Goal: Information Seeking & Learning: Learn about a topic

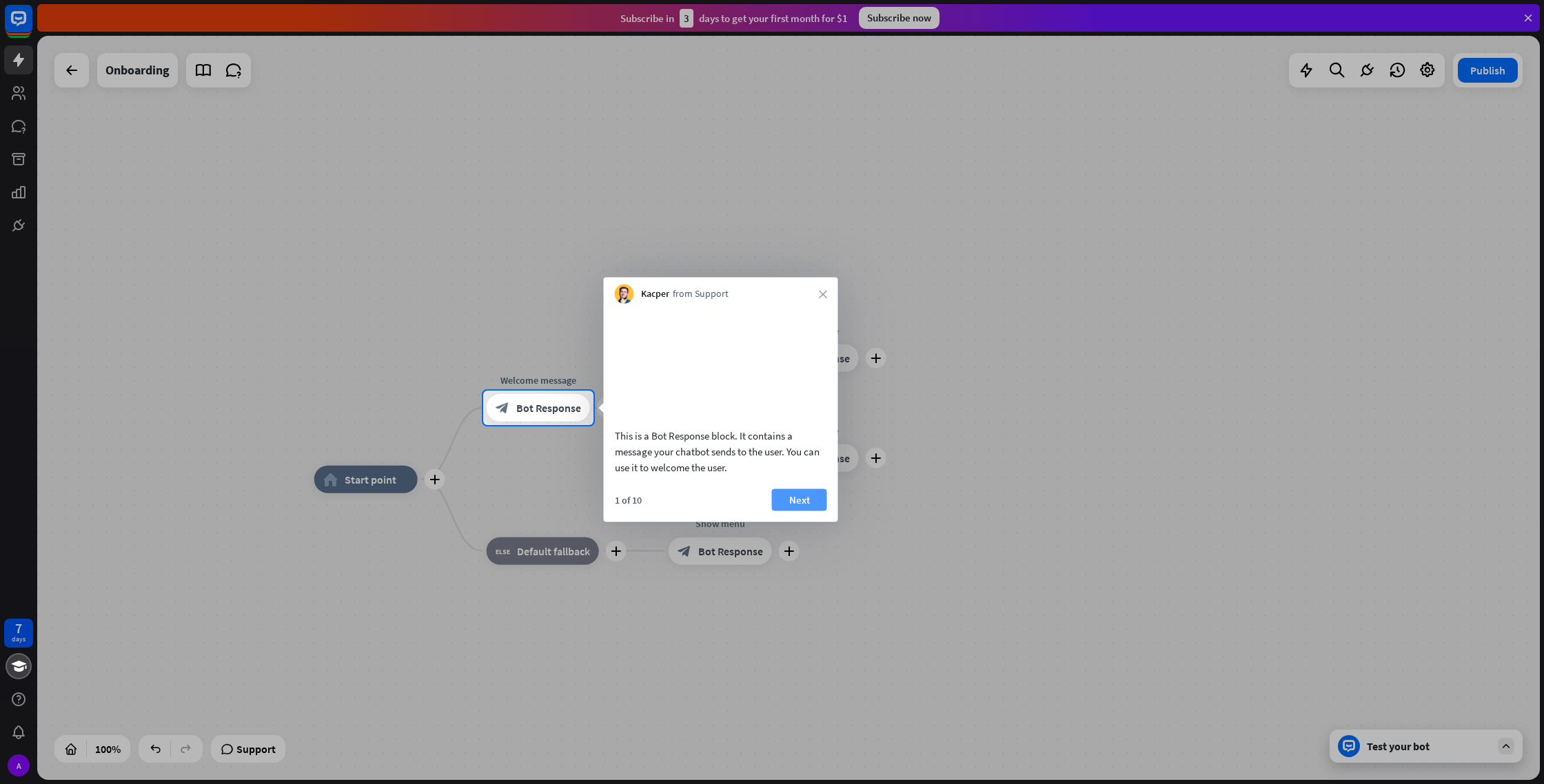
click at [808, 511] on button "Next" at bounding box center [800, 499] width 55 height 22
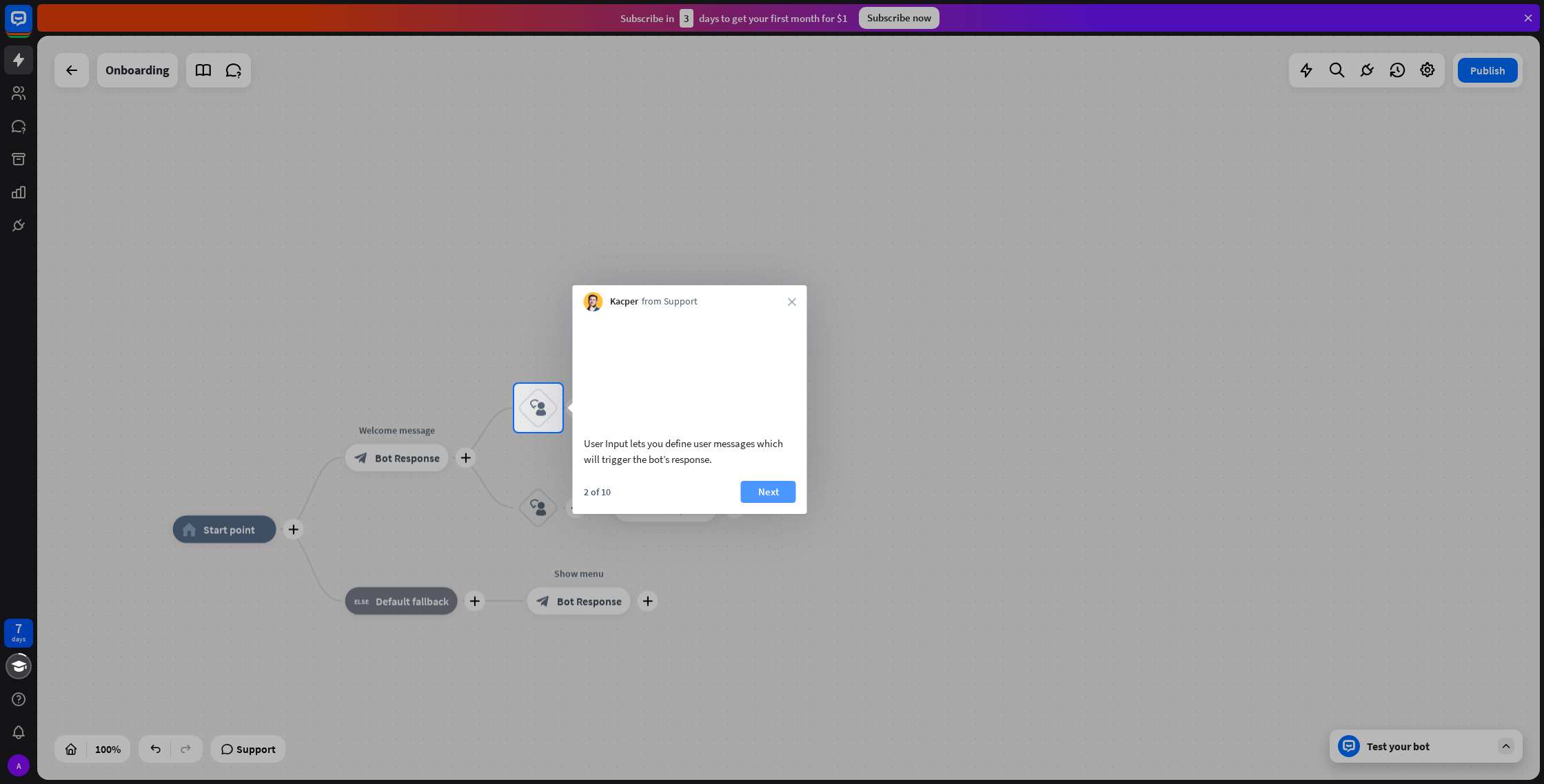
click at [785, 503] on button "Next" at bounding box center [768, 492] width 55 height 22
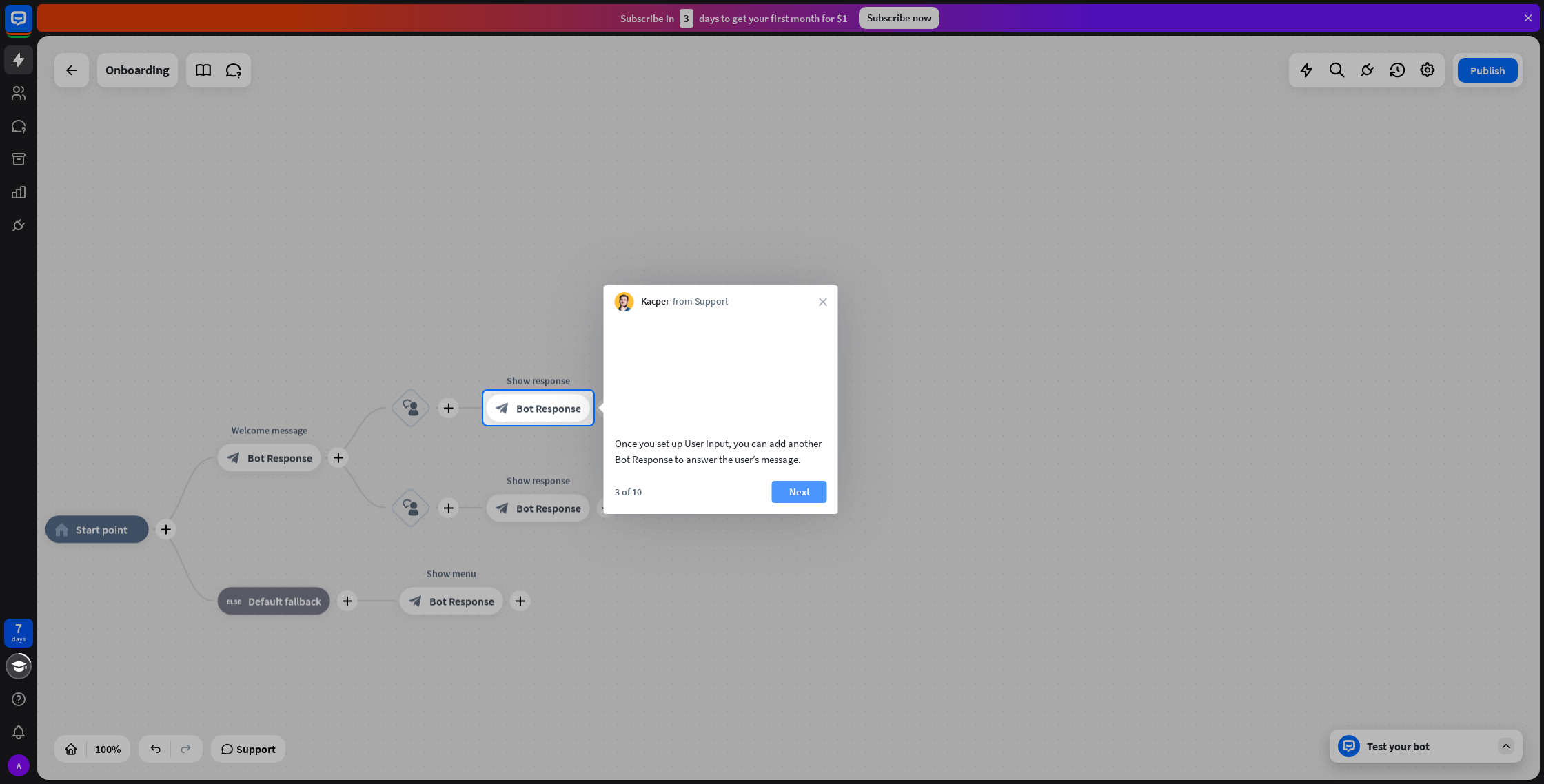
click at [814, 503] on button "Next" at bounding box center [800, 492] width 55 height 22
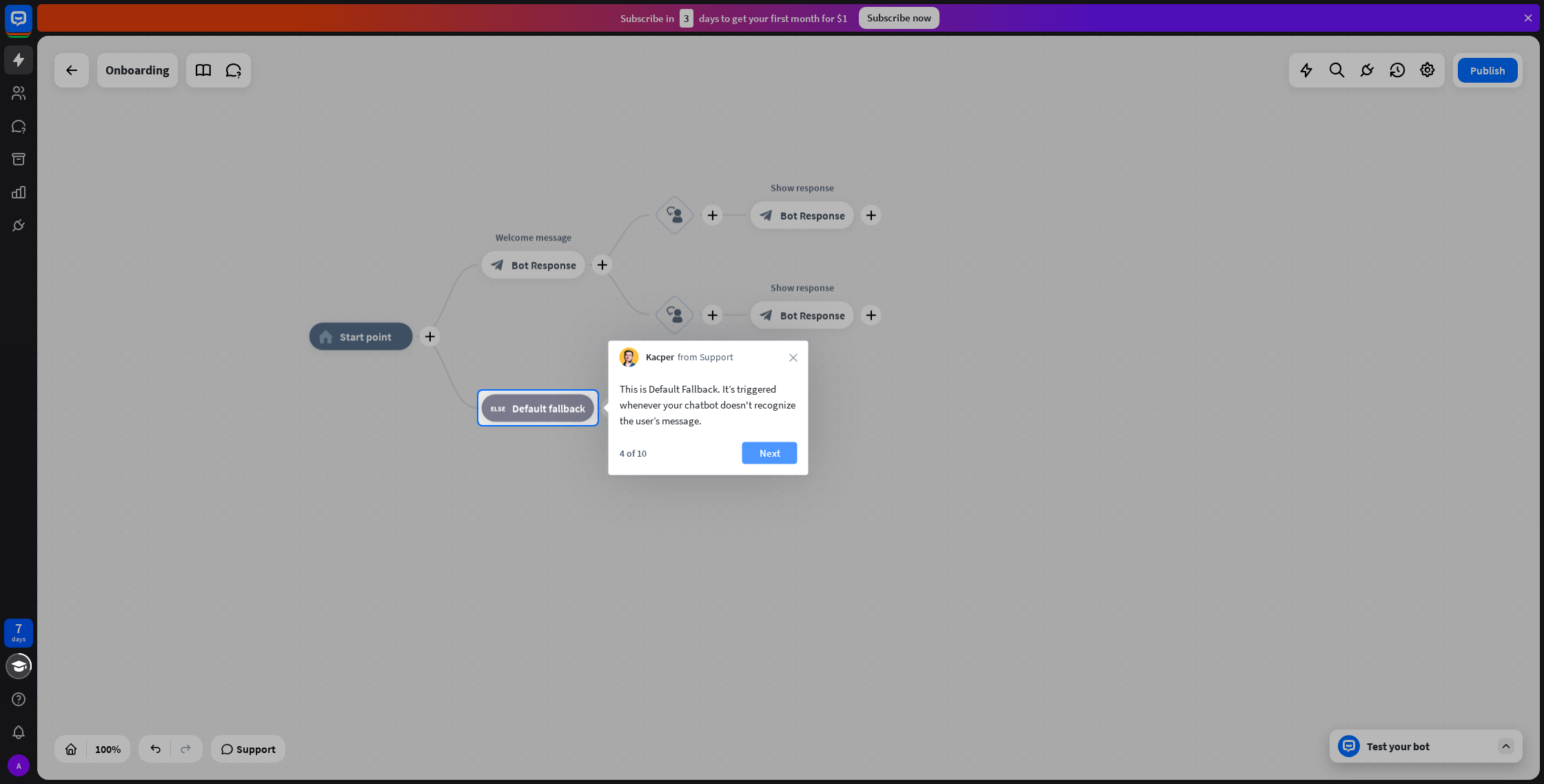
click at [776, 458] on button "Next" at bounding box center [770, 453] width 55 height 22
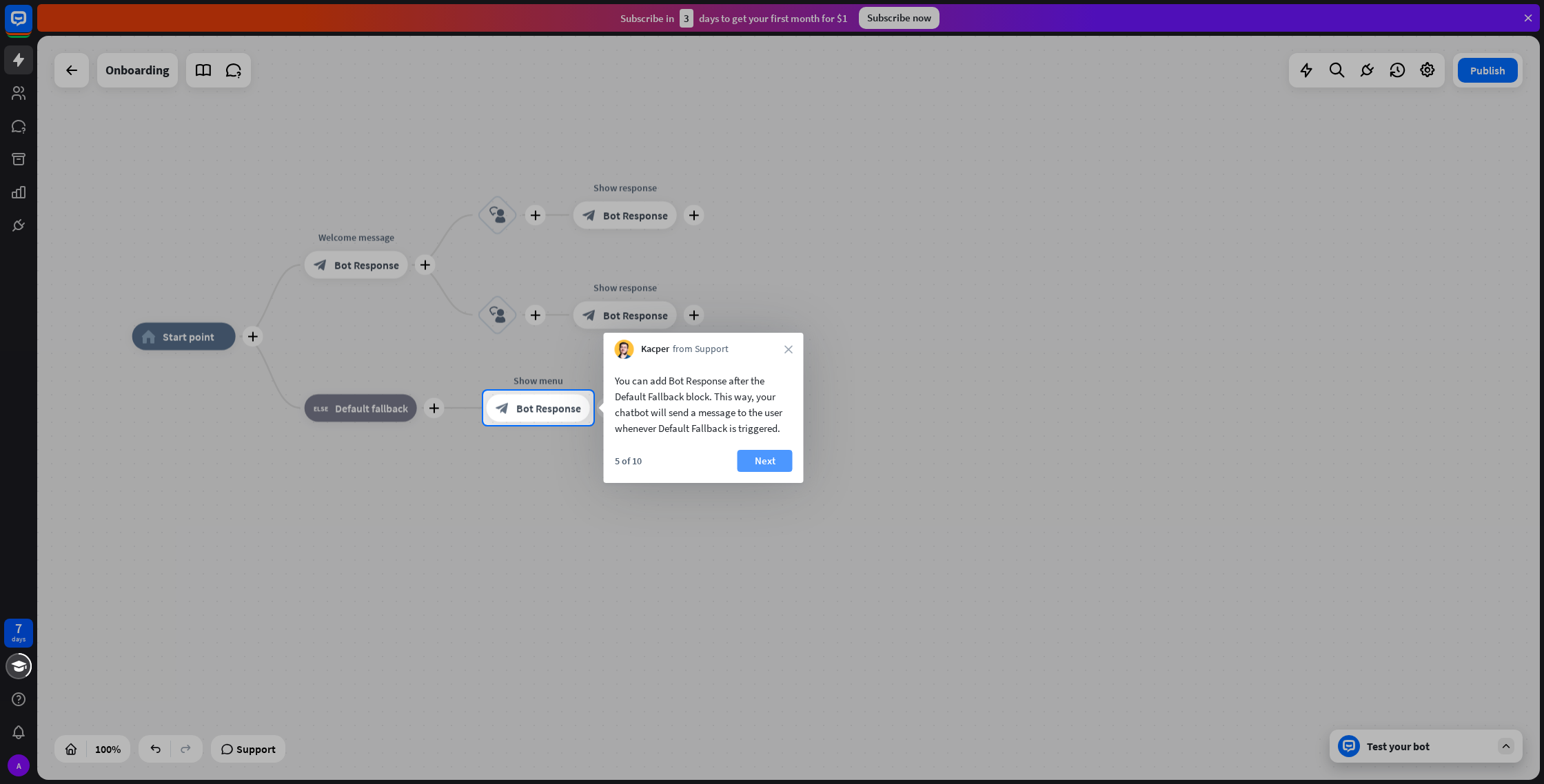
click at [766, 455] on button "Next" at bounding box center [765, 460] width 55 height 22
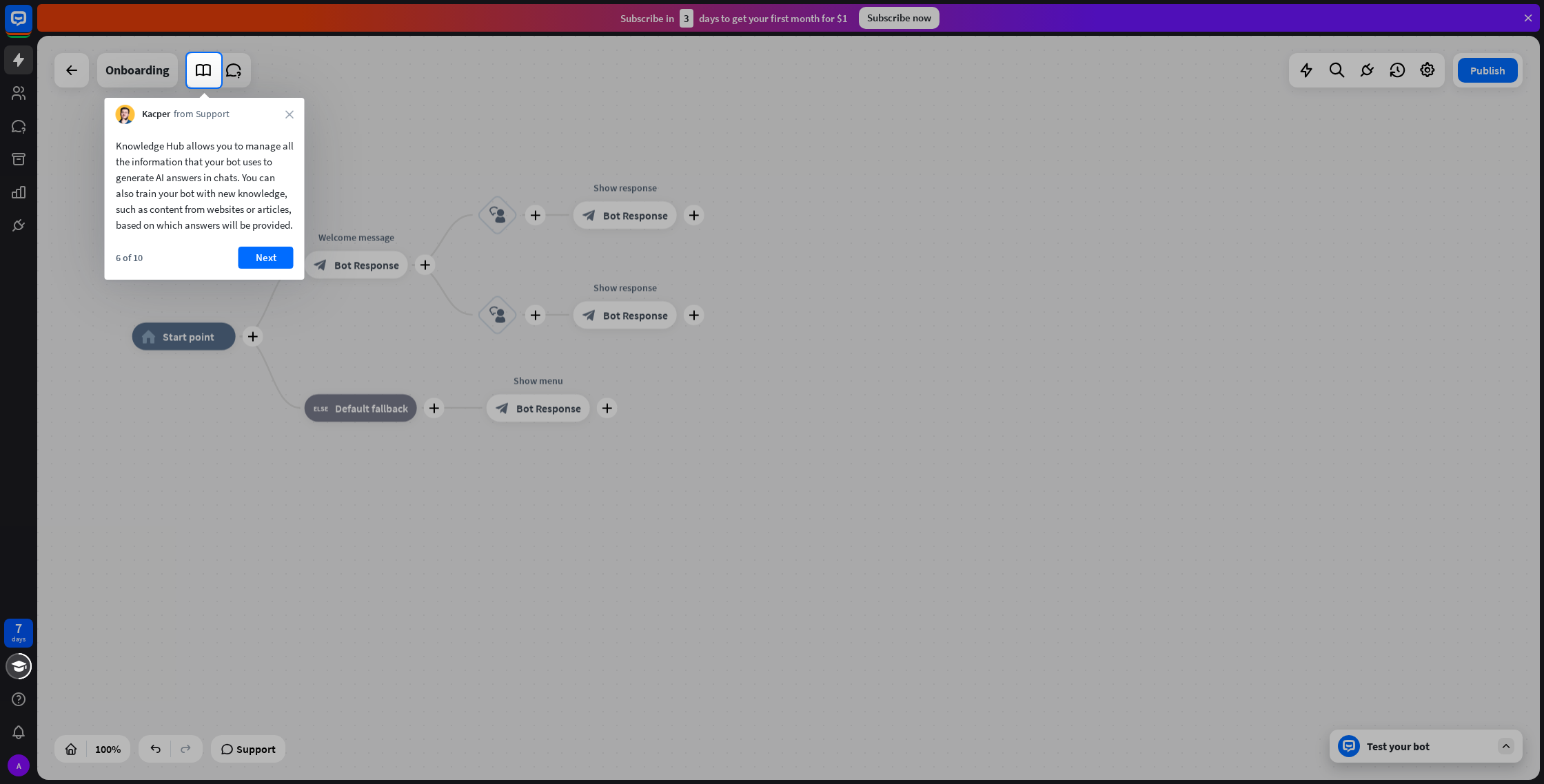
drag, startPoint x: 677, startPoint y: 490, endPoint x: 808, endPoint y: 486, distance: 131.1
click at [808, 486] on div at bounding box center [772, 436] width 1544 height 697
click at [275, 269] on button "Next" at bounding box center [266, 258] width 55 height 22
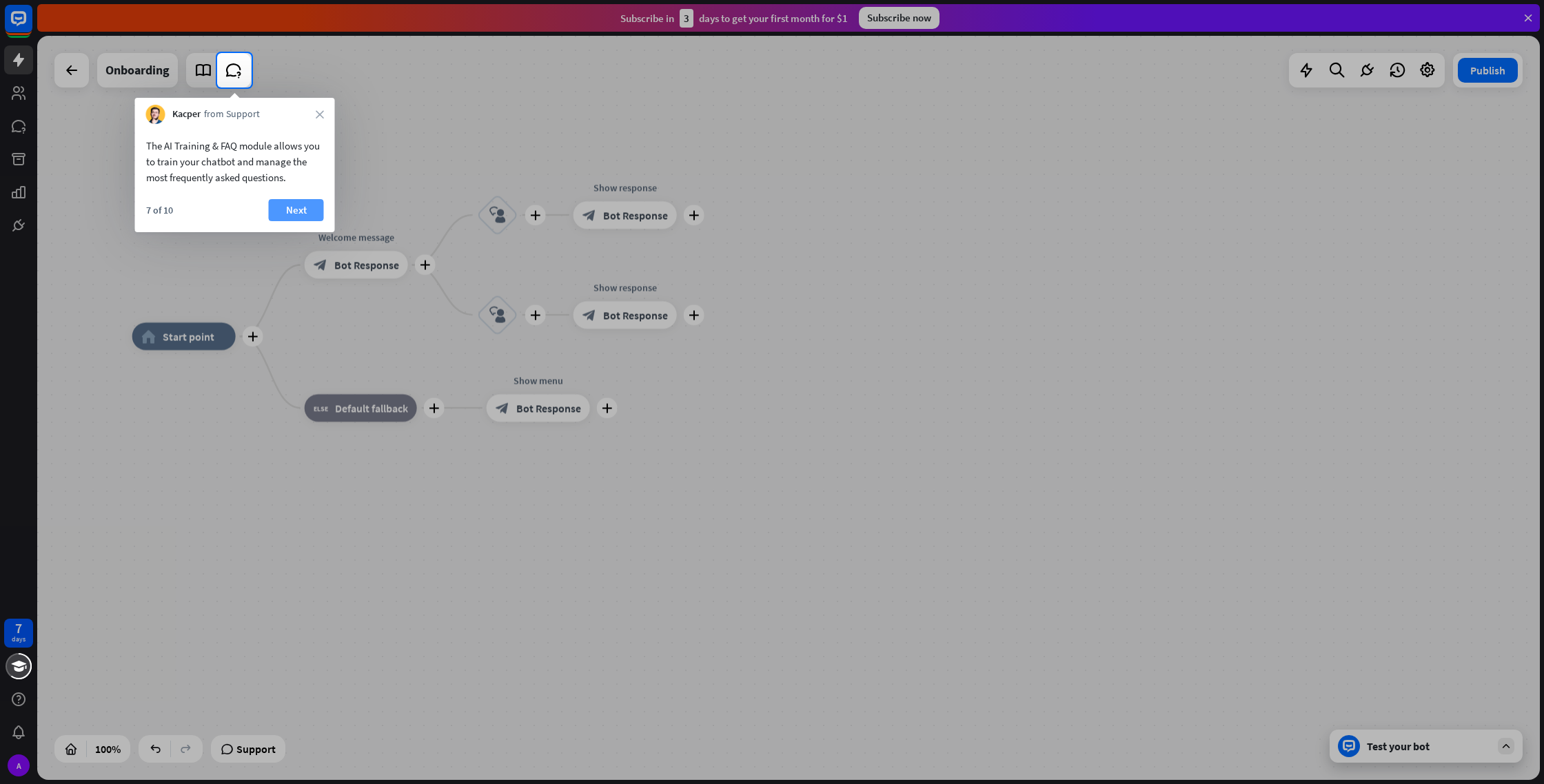
click at [300, 205] on button "Next" at bounding box center [297, 210] width 55 height 22
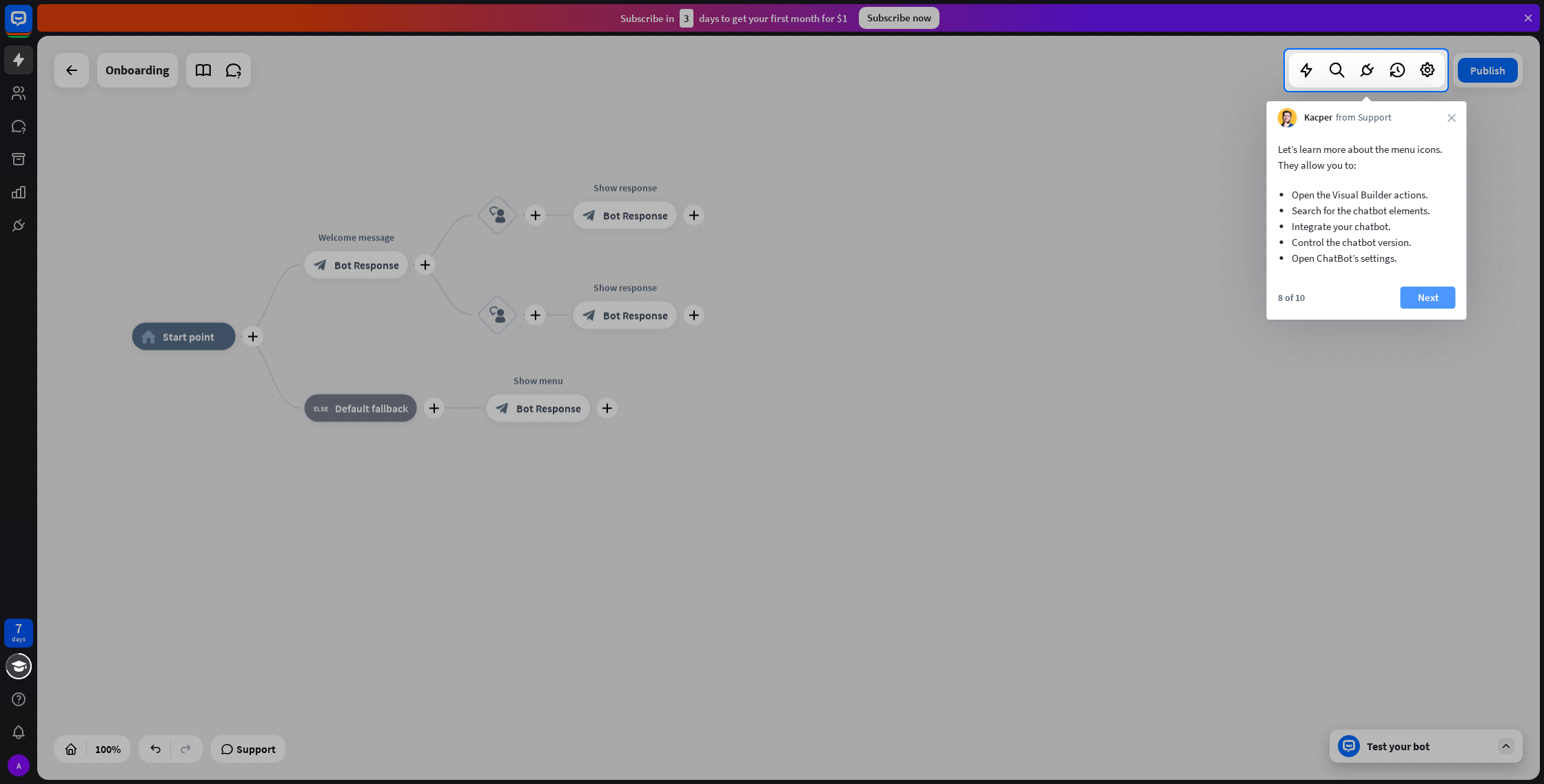
click at [1430, 289] on button "Next" at bounding box center [1428, 297] width 55 height 22
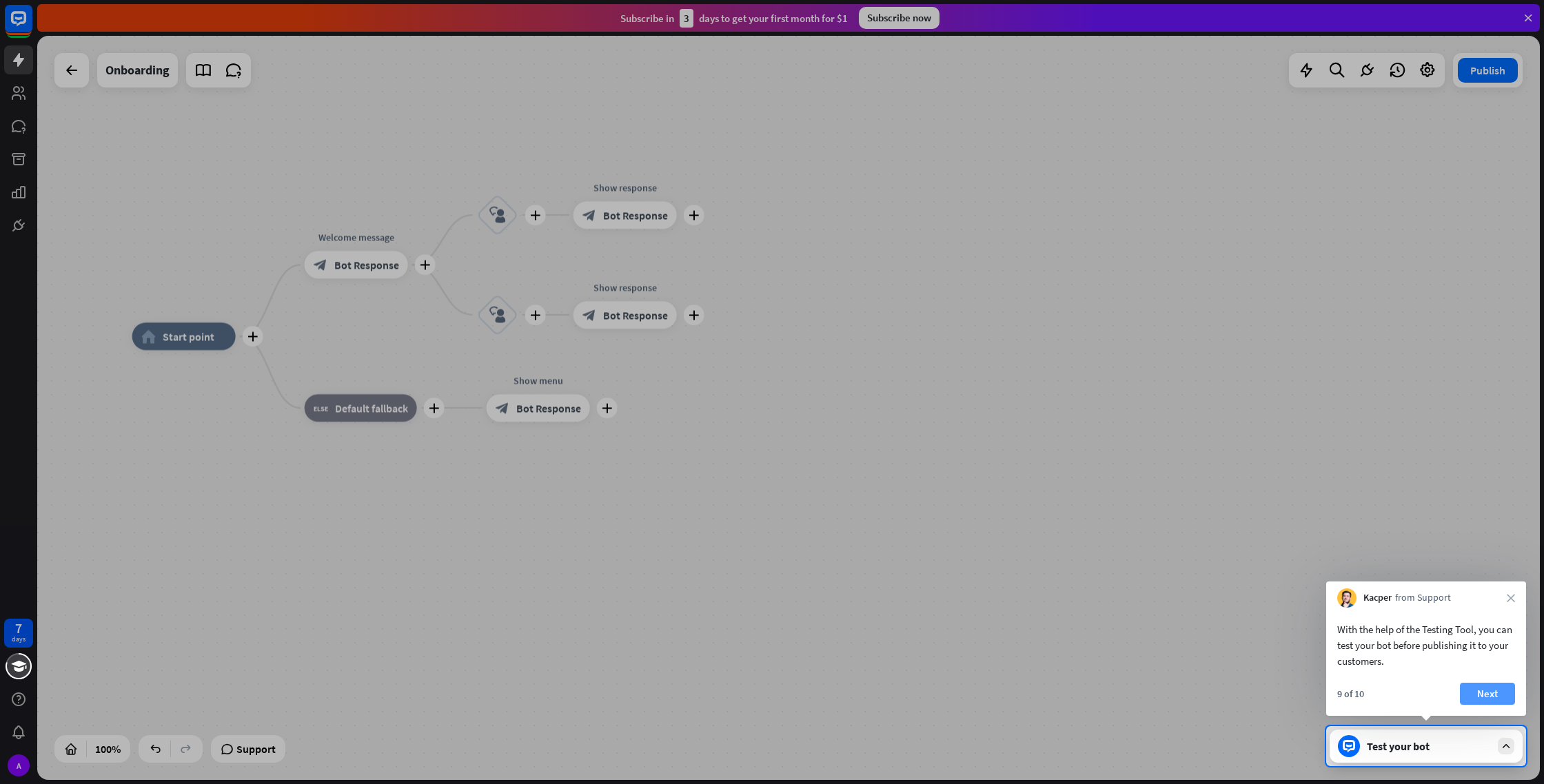
click at [1477, 686] on button "Next" at bounding box center [1488, 694] width 55 height 22
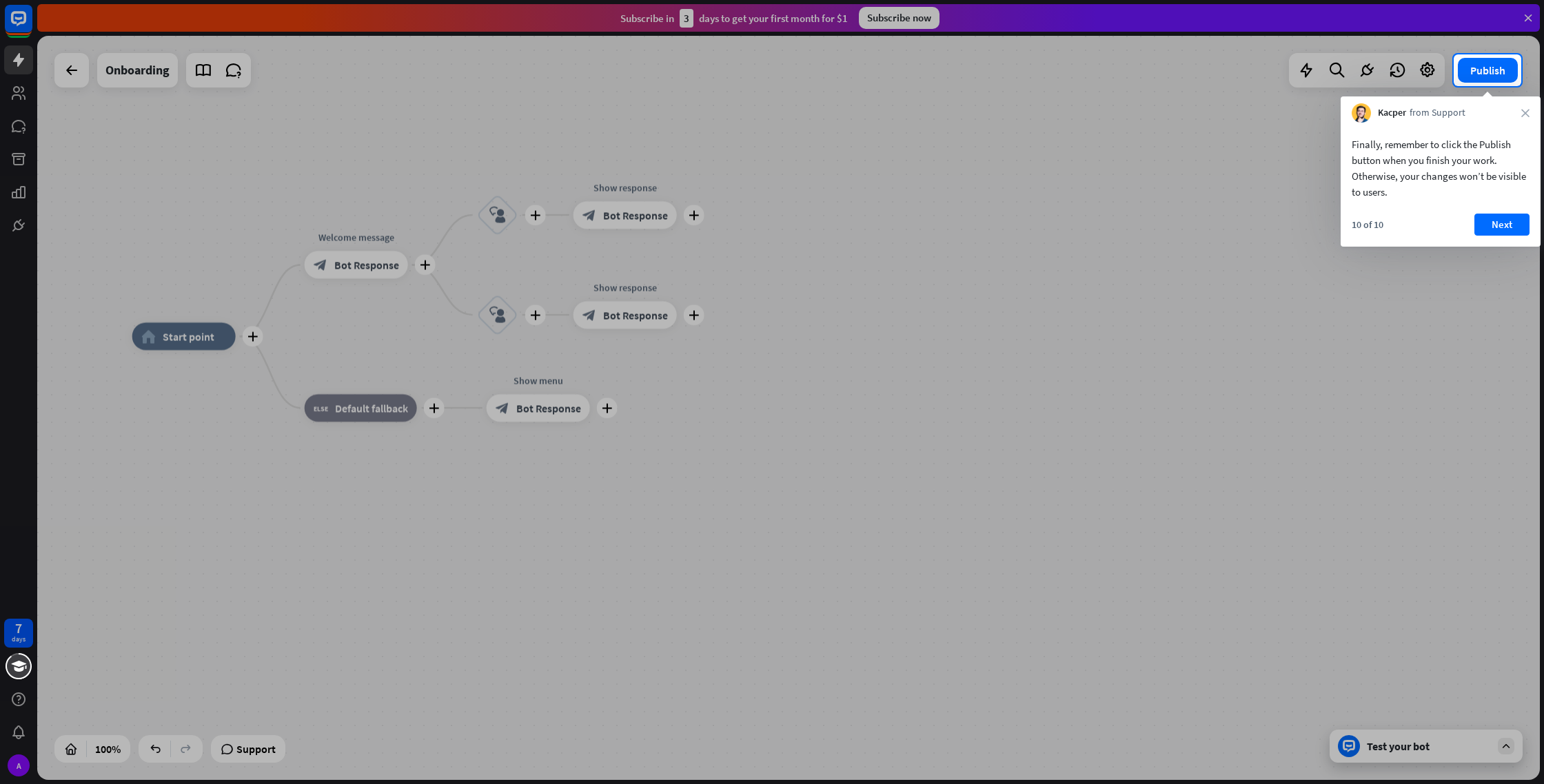
click at [1461, 750] on div at bounding box center [772, 435] width 1544 height 698
click at [1508, 226] on button "Next" at bounding box center [1502, 224] width 55 height 22
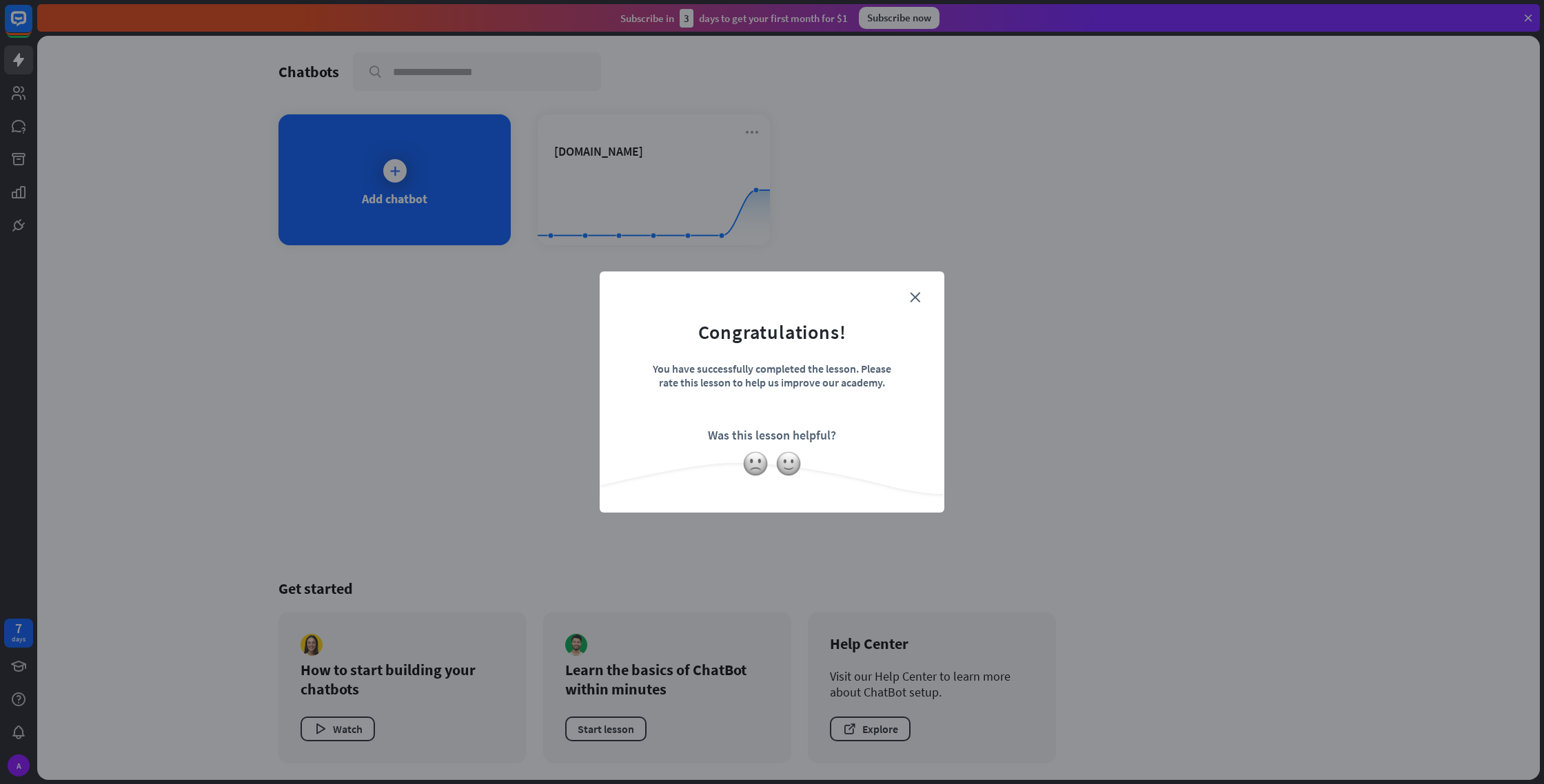
click at [927, 294] on form "Congratulations! You have successfully completed the lesson. Please rate this l…" at bounding box center [771, 371] width 310 height 165
click at [911, 299] on icon "close" at bounding box center [915, 297] width 10 height 10
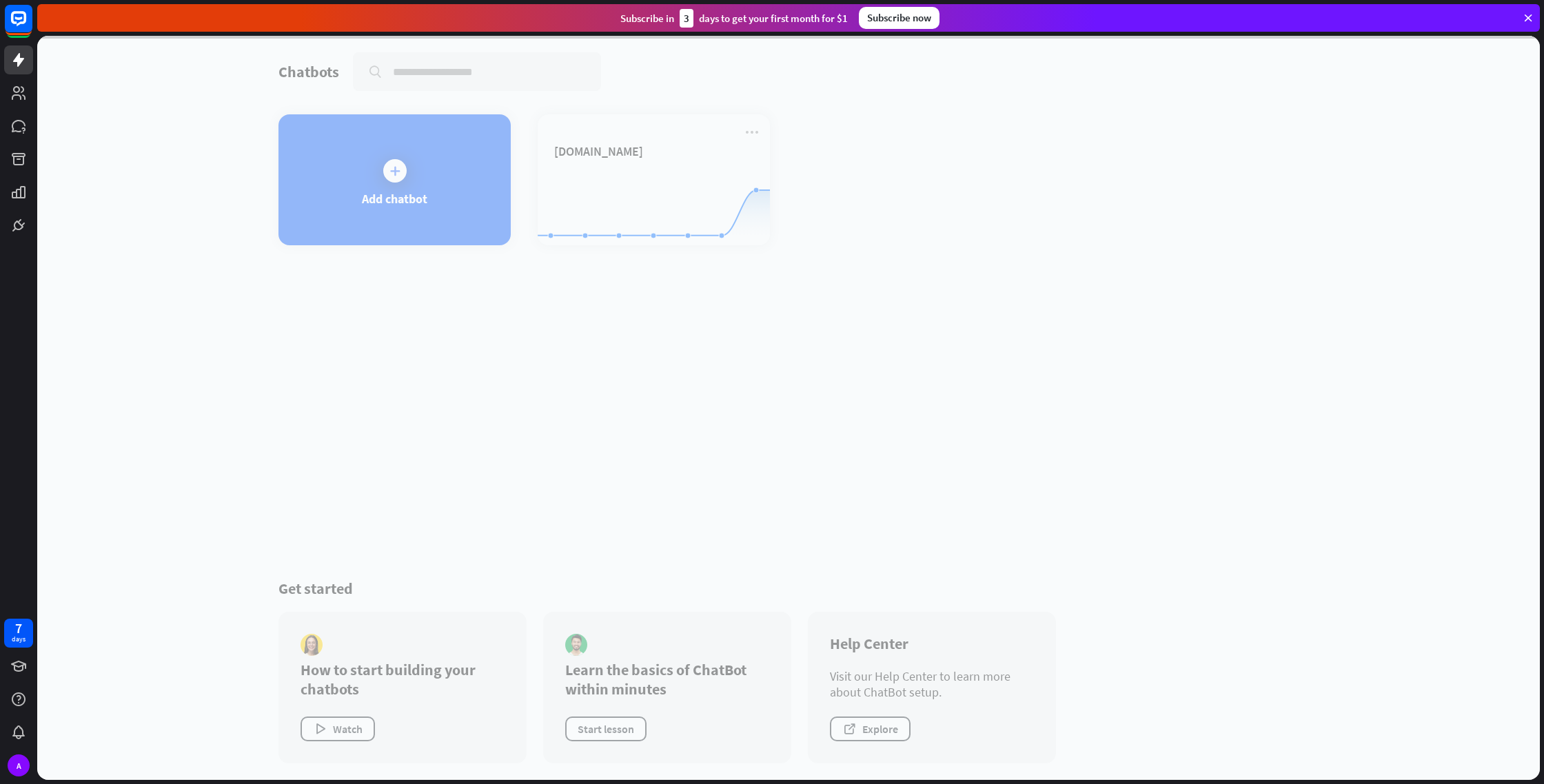
click at [691, 189] on div at bounding box center [788, 407] width 1502 height 744
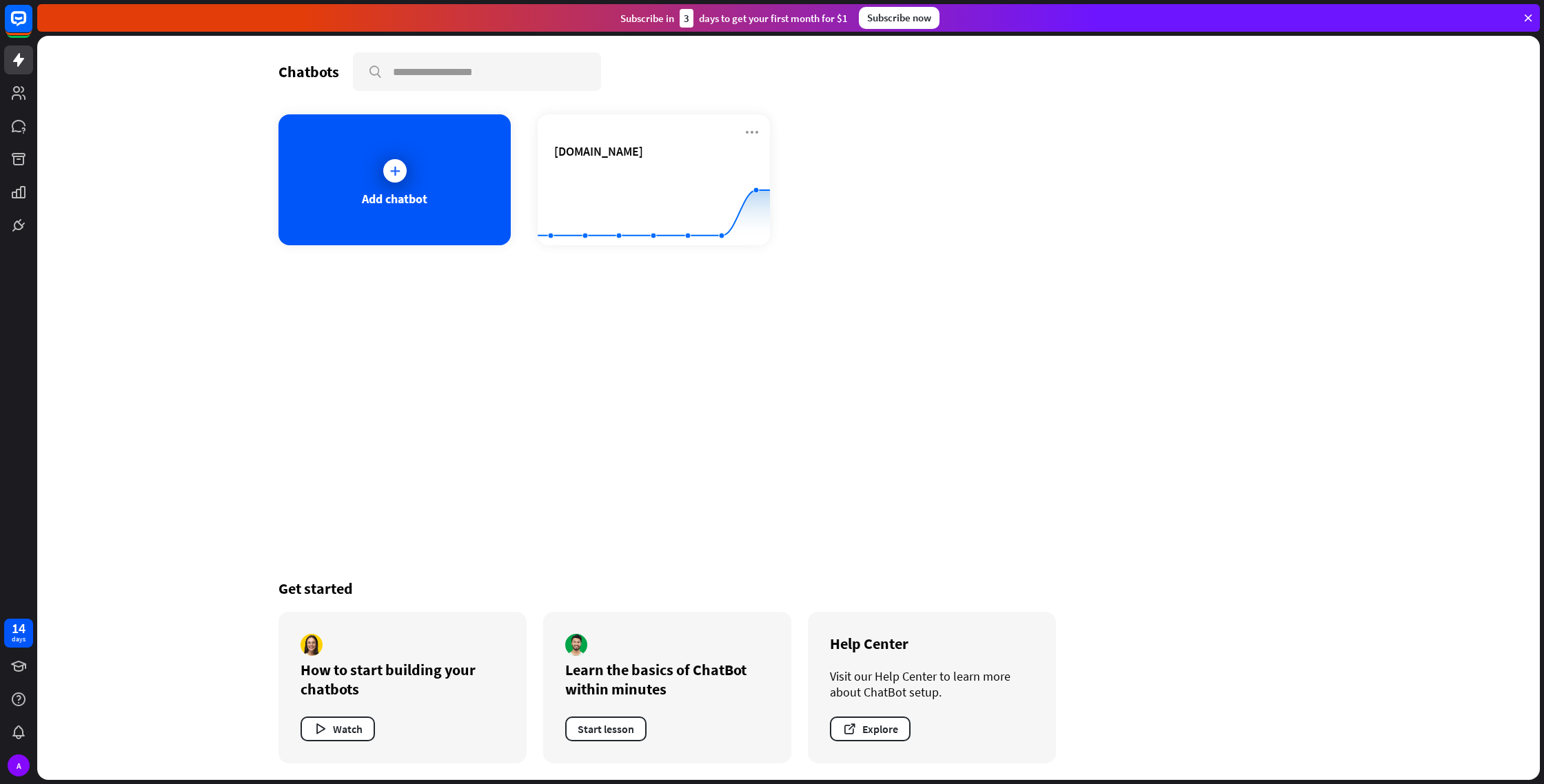
click at [690, 176] on rect at bounding box center [654, 211] width 233 height 86
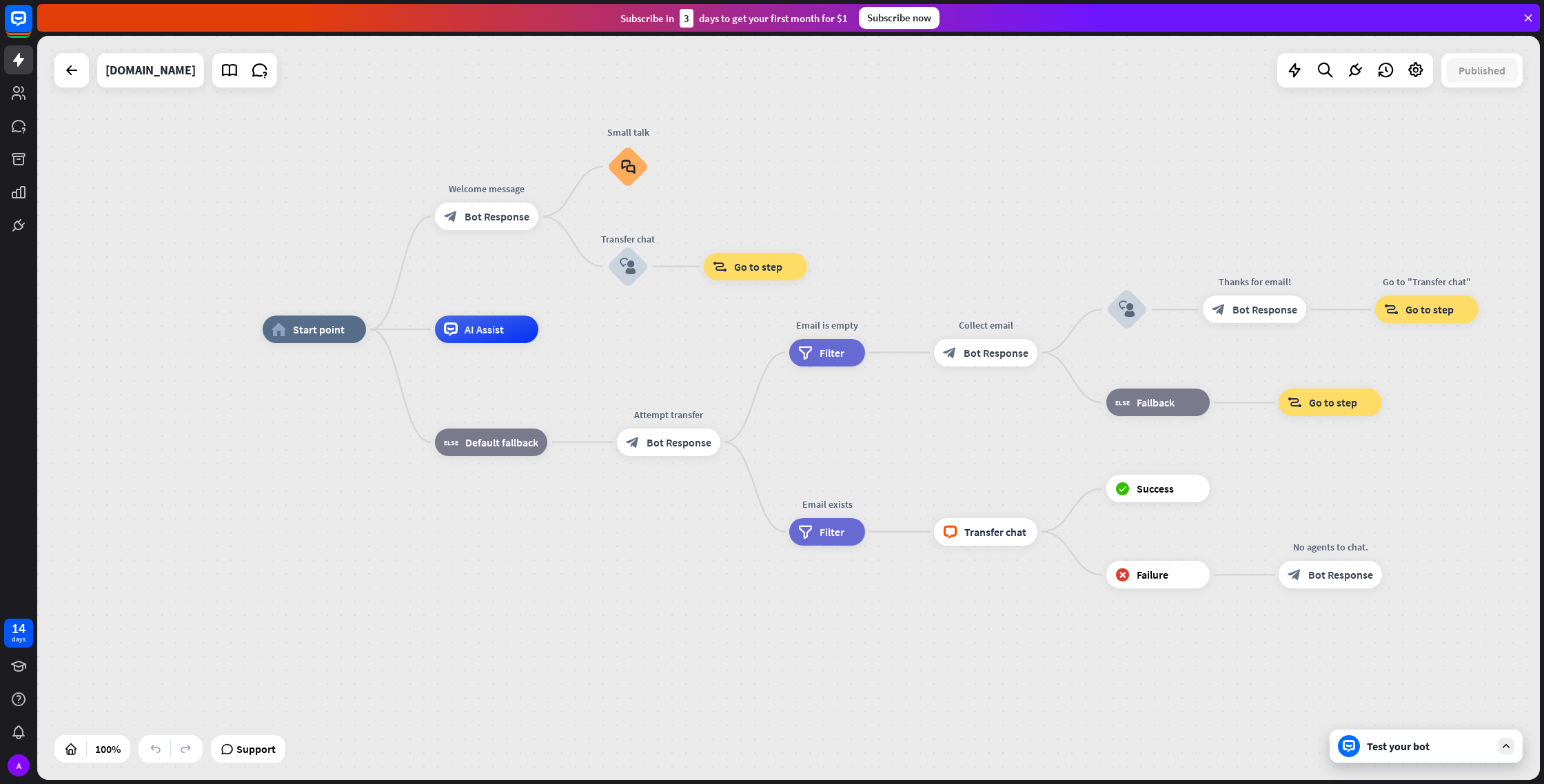
drag, startPoint x: 1066, startPoint y: 274, endPoint x: 991, endPoint y: 196, distance: 108.2
click at [991, 196] on div "home_2 Start point Welcome message block_bot_response Bot Response Small talk b…" at bounding box center [788, 407] width 1502 height 744
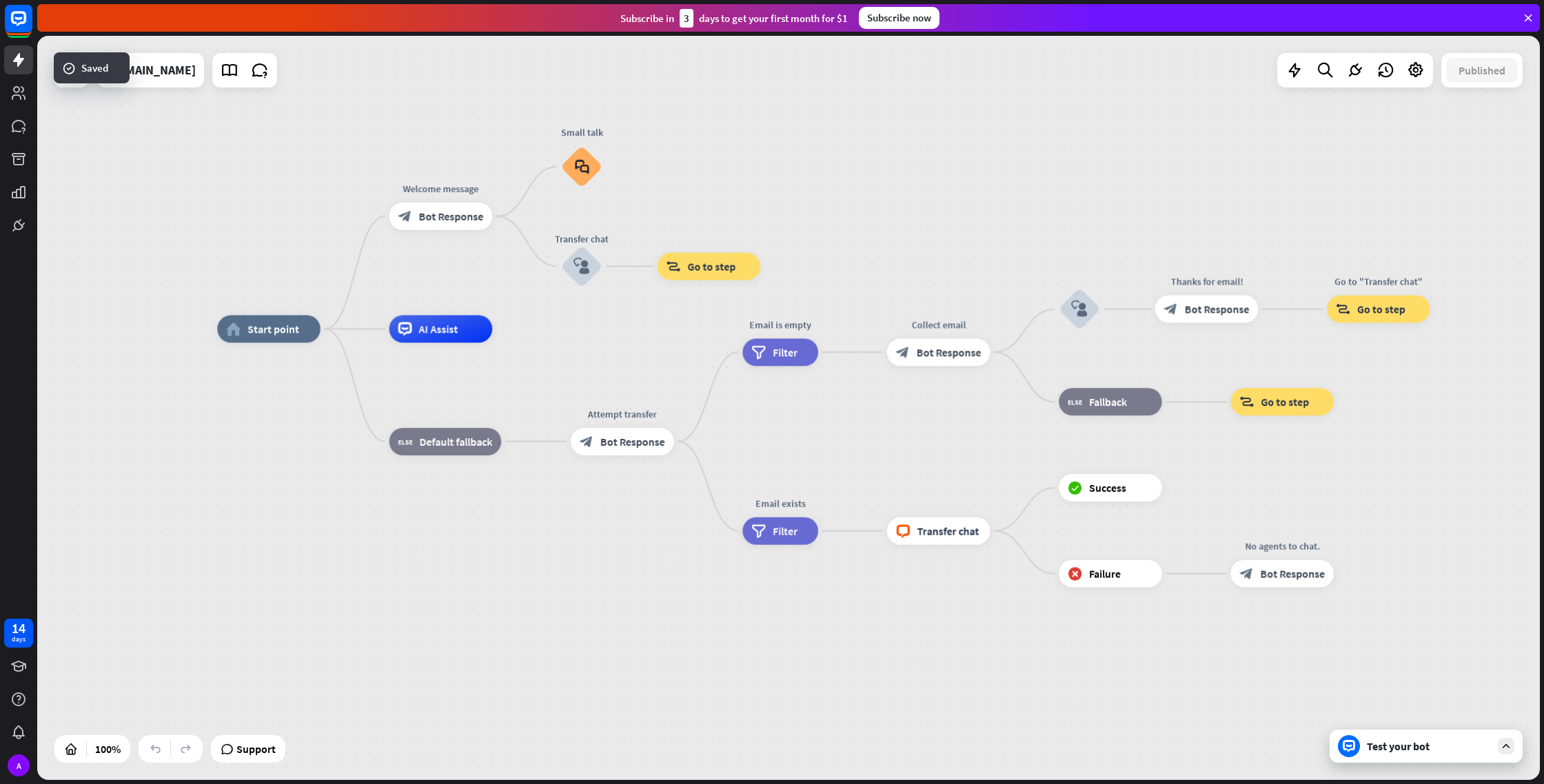
drag, startPoint x: 994, startPoint y: 194, endPoint x: 929, endPoint y: 196, distance: 65.0
click at [929, 196] on div "home_2 Start point Welcome message block_bot_response Bot Response Small talk b…" at bounding box center [788, 407] width 1502 height 744
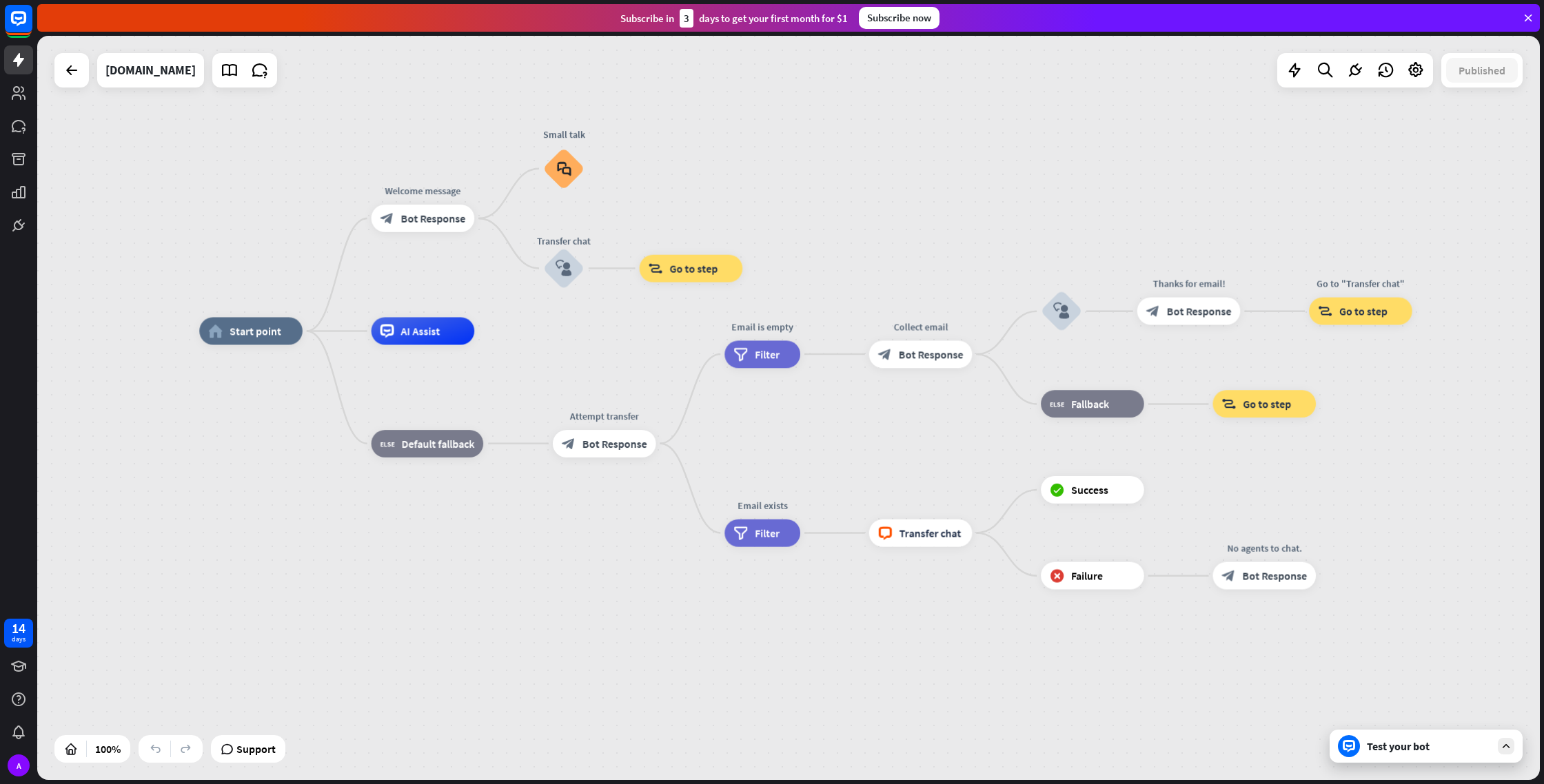
click at [1428, 756] on div "Test your bot" at bounding box center [1426, 745] width 193 height 33
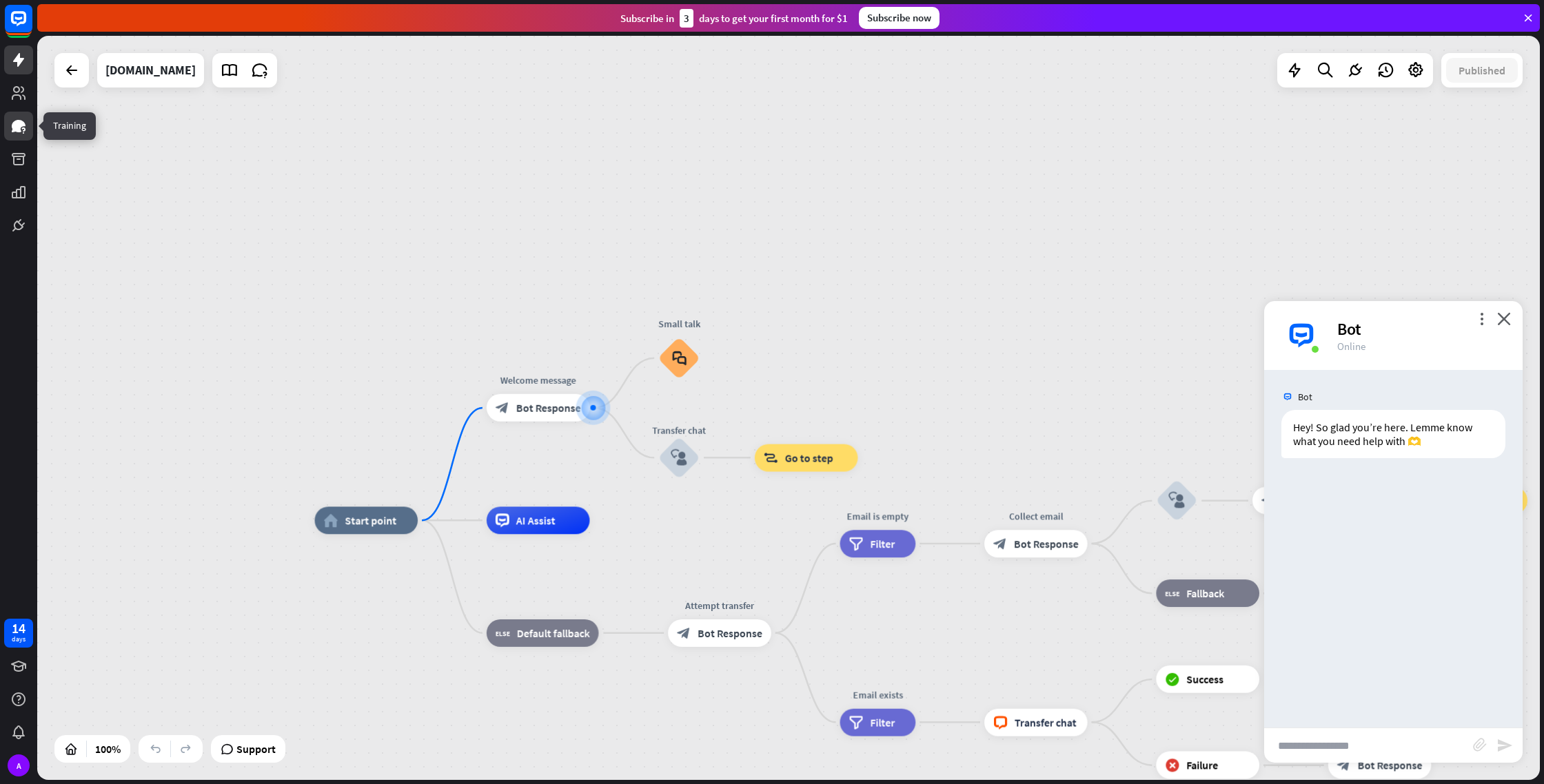
click at [19, 140] on link at bounding box center [19, 126] width 29 height 29
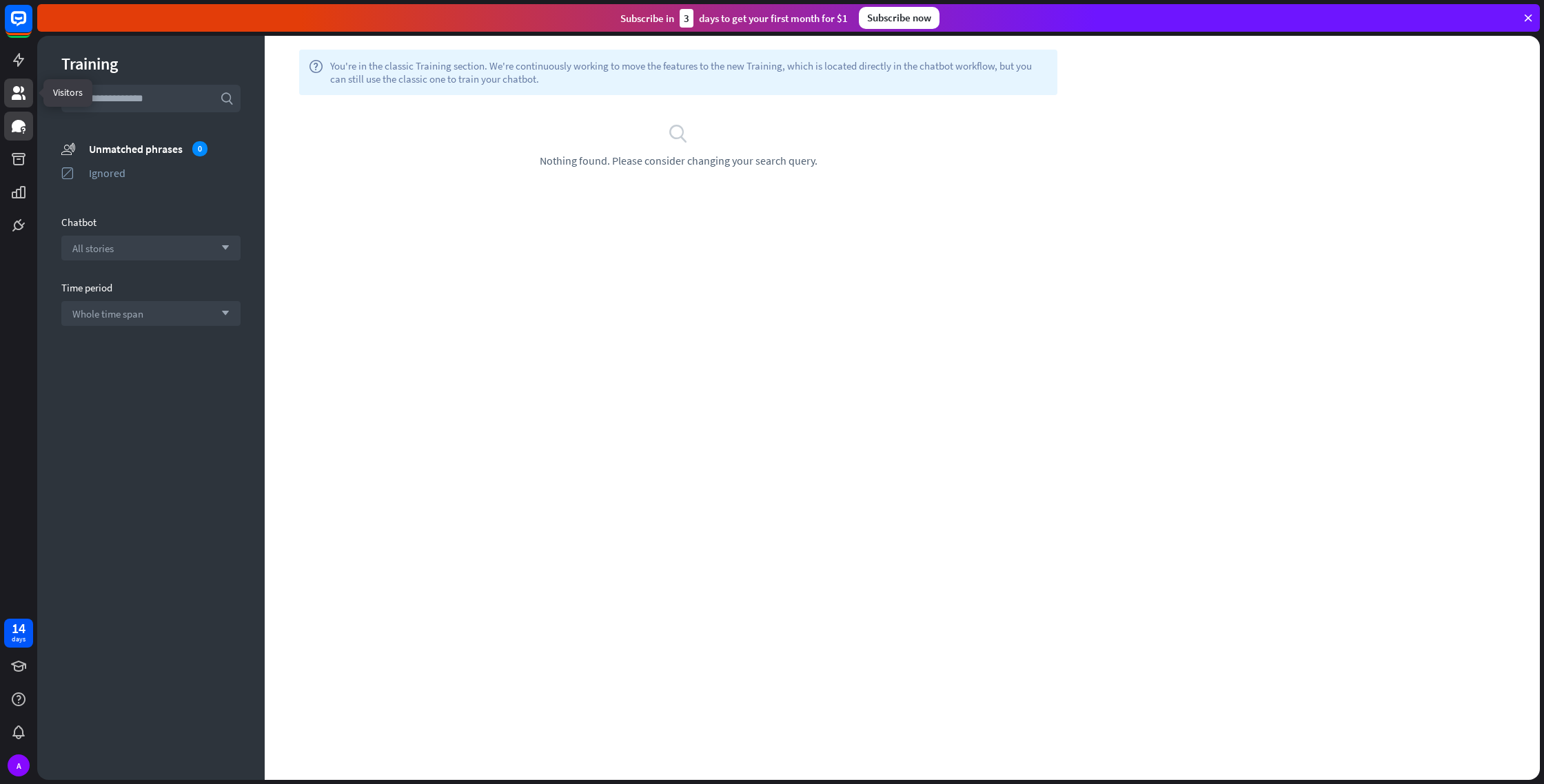
click at [23, 99] on icon at bounding box center [18, 93] width 14 height 14
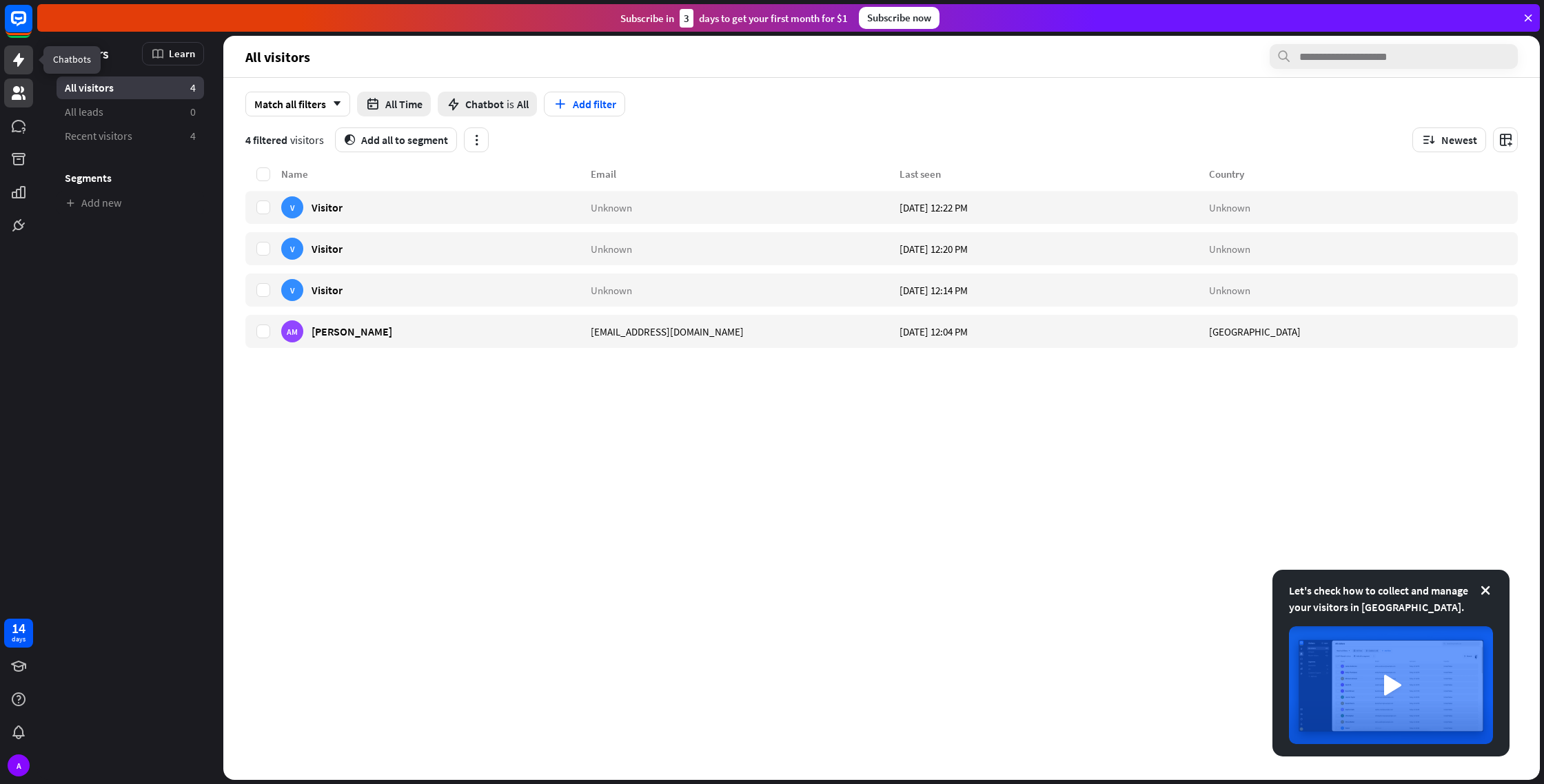
click at [32, 57] on link at bounding box center [19, 60] width 29 height 29
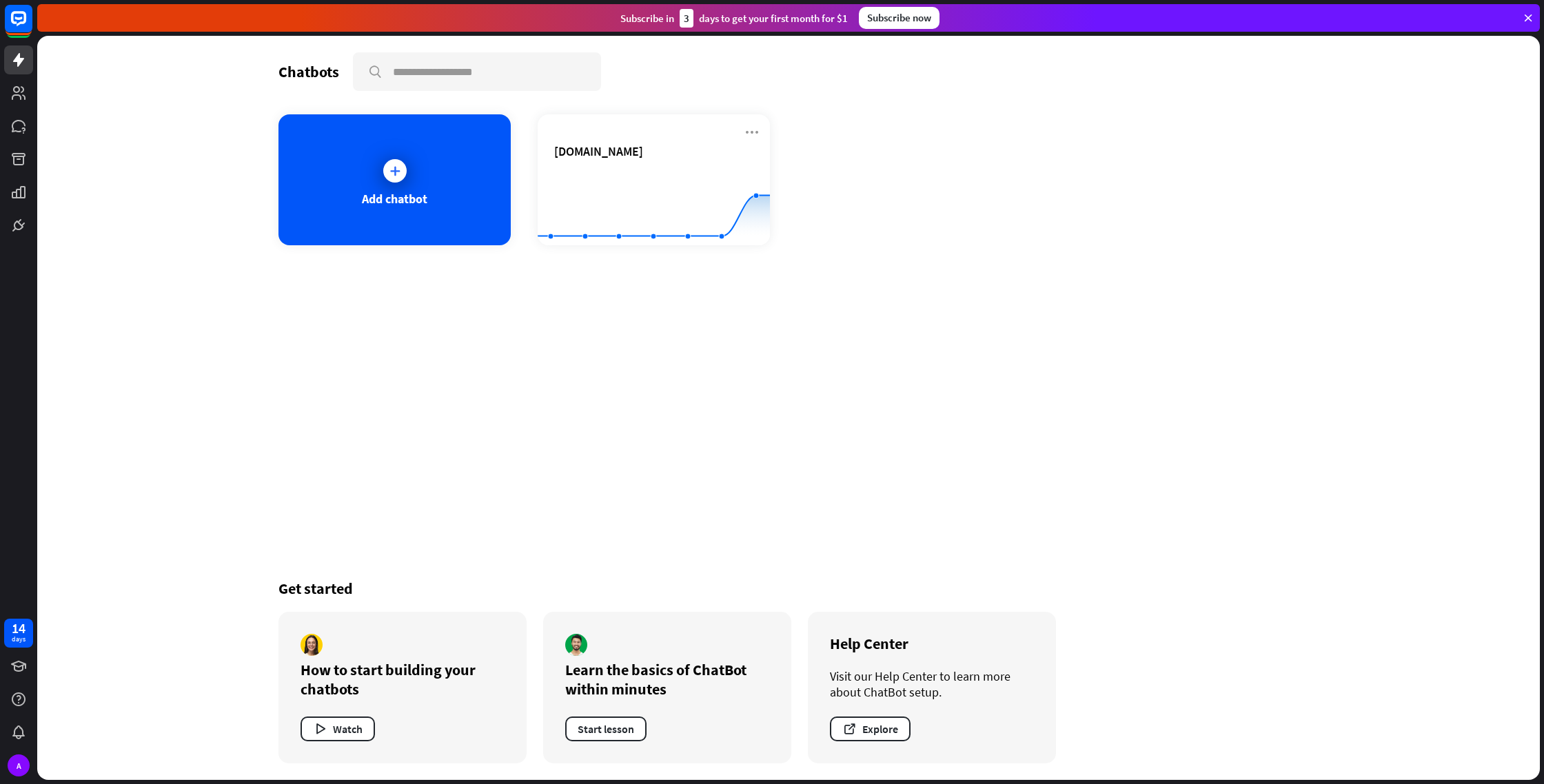
click at [1129, 203] on div "Add chatbot [DOMAIN_NAME] Created with Highcharts 10.1.0 0 2 4 6" at bounding box center [788, 180] width 1020 height 131
click at [651, 173] on rect at bounding box center [654, 211] width 233 height 86
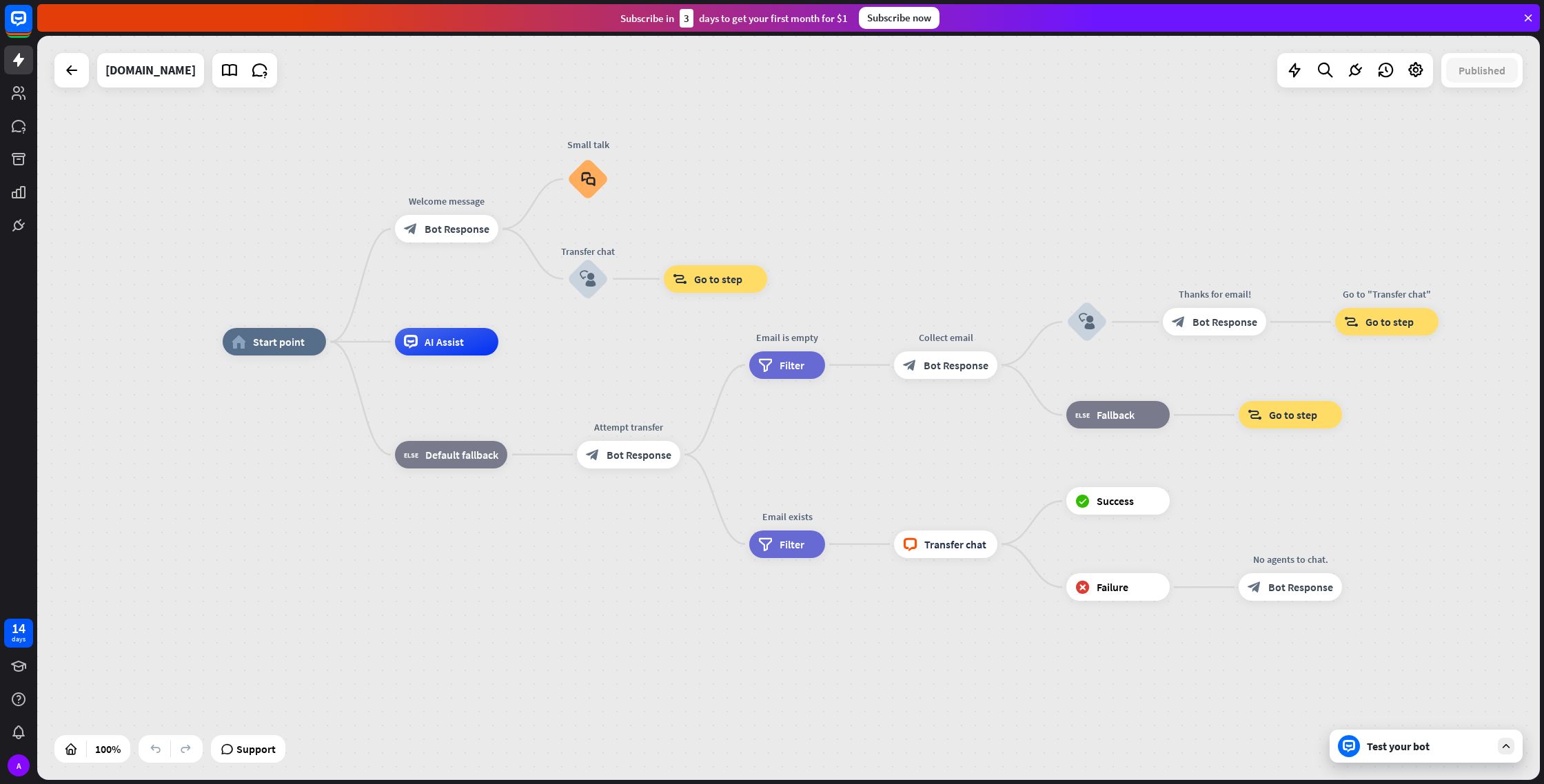
drag, startPoint x: 1035, startPoint y: 235, endPoint x: 920, endPoint y: 169, distance: 132.6
click at [920, 169] on div "home_2 Start point Welcome message block_bot_response Bot Response Small talk b…" at bounding box center [788, 407] width 1502 height 744
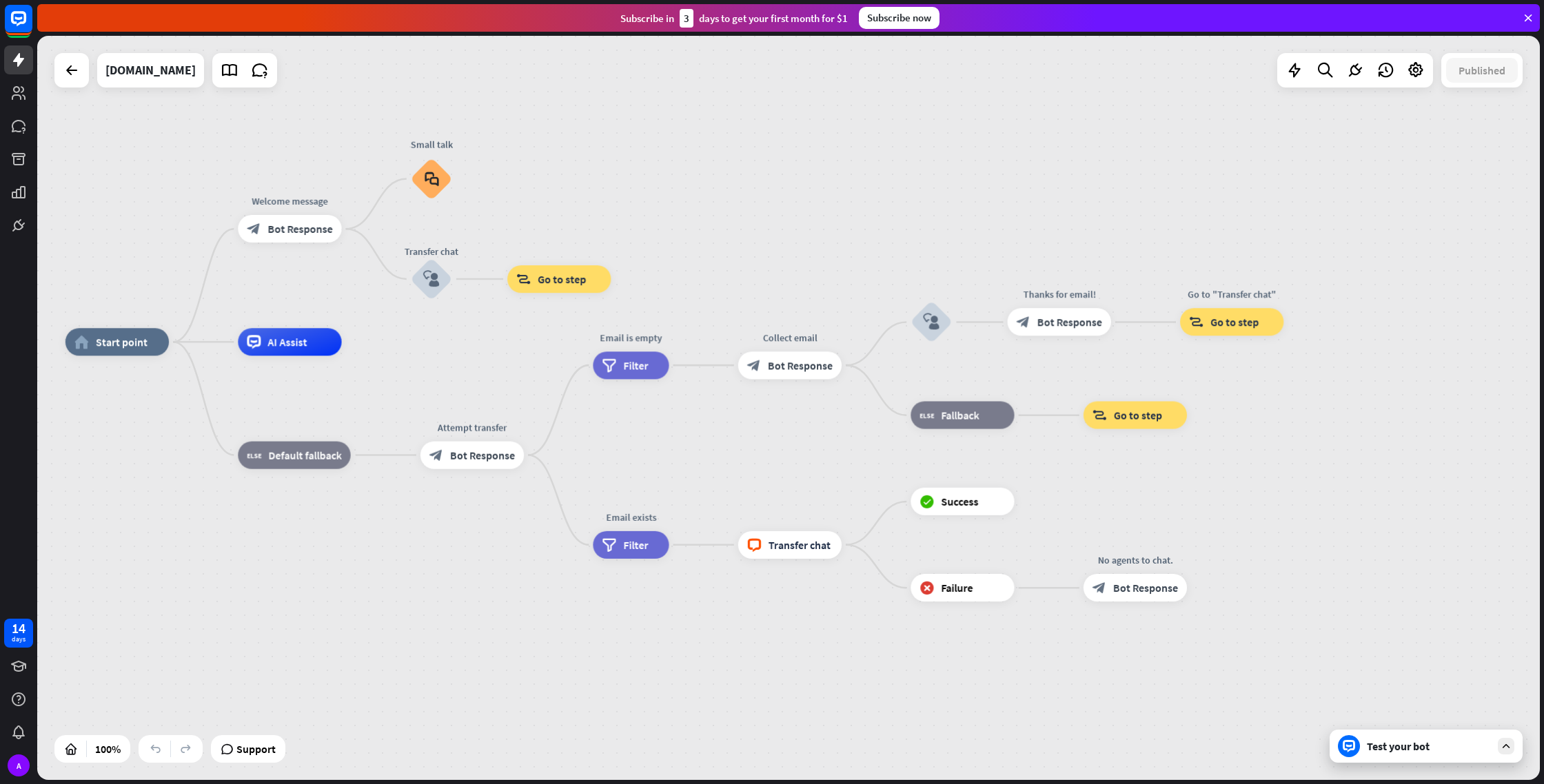
drag, startPoint x: 978, startPoint y: 238, endPoint x: 822, endPoint y: 236, distance: 156.0
click at [822, 236] on div "home_2 Start point Welcome message block_bot_response Bot Response Small talk b…" at bounding box center [788, 407] width 1502 height 744
